Goal: Task Accomplishment & Management: Manage account settings

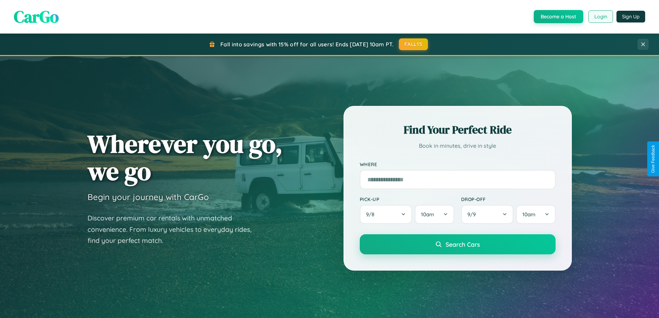
click at [600, 17] on button "Login" at bounding box center [600, 16] width 25 height 12
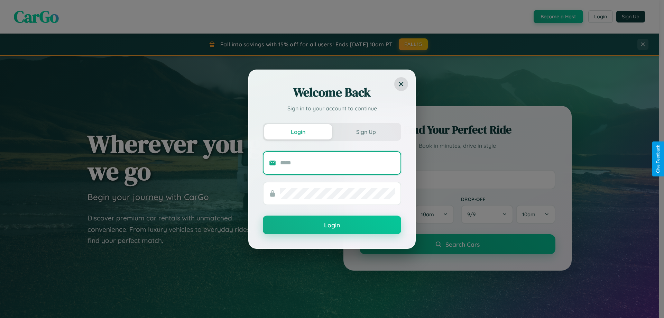
click at [338, 163] on input "text" at bounding box center [337, 162] width 115 height 11
type input "**********"
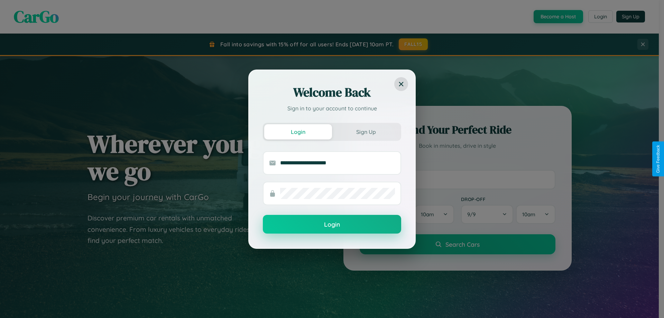
click at [332, 224] on button "Login" at bounding box center [332, 224] width 138 height 19
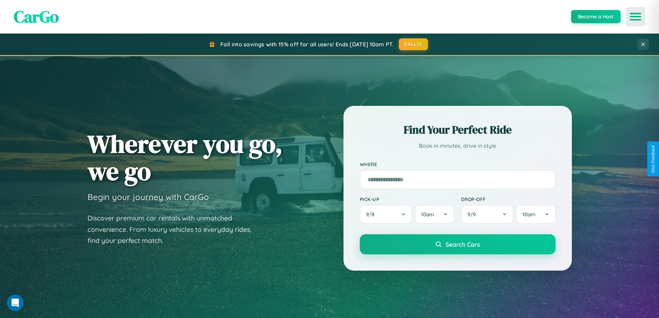
click at [635, 17] on icon "Open menu" at bounding box center [635, 16] width 10 height 6
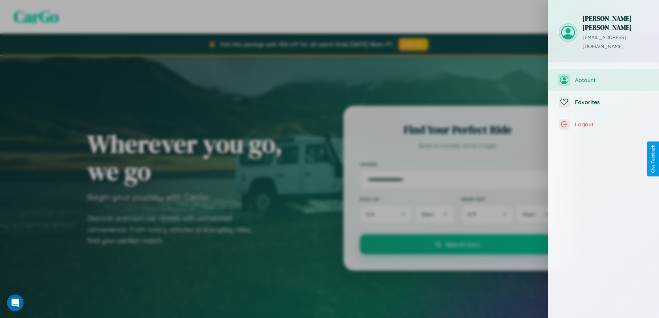
scroll to position [278, 0]
click at [603, 76] on span "Account" at bounding box center [612, 79] width 74 height 7
